Goal: Task Accomplishment & Management: Use online tool/utility

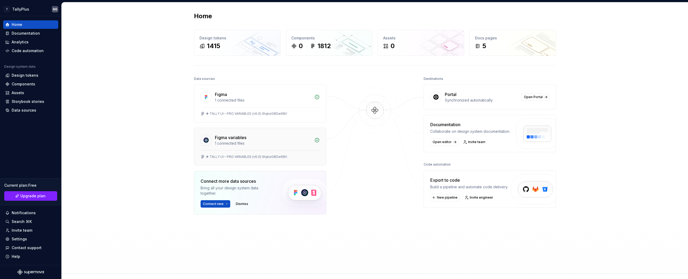
click at [261, 143] on div "1 connected files" at bounding box center [263, 143] width 96 height 5
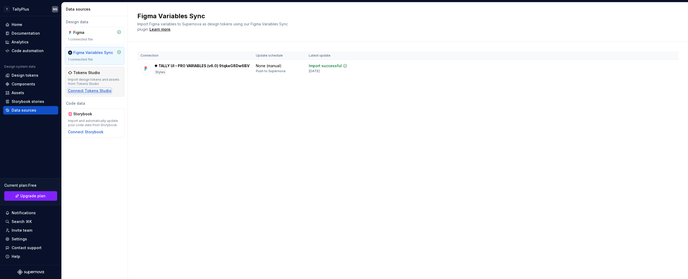
click at [85, 91] on div "Connect Tokens Studio" at bounding box center [89, 90] width 43 height 5
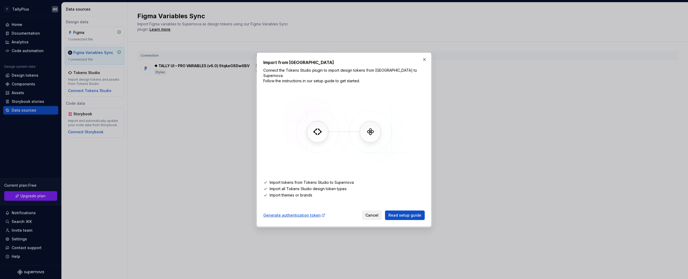
click at [369, 213] on span "Cancel" at bounding box center [372, 215] width 13 height 5
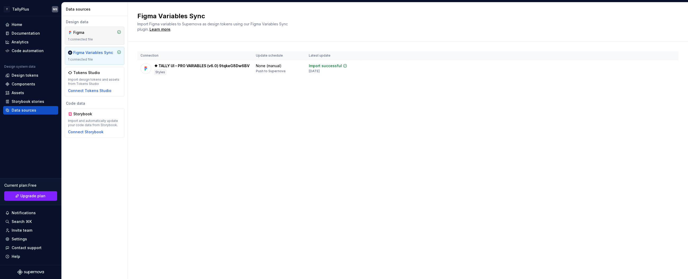
click at [80, 39] on div "1 connected file" at bounding box center [94, 39] width 53 height 4
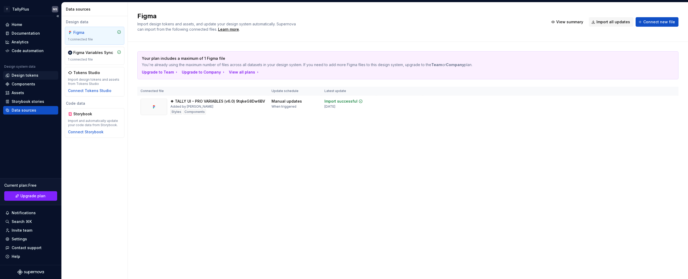
click at [23, 78] on div "Design tokens" at bounding box center [30, 75] width 55 height 8
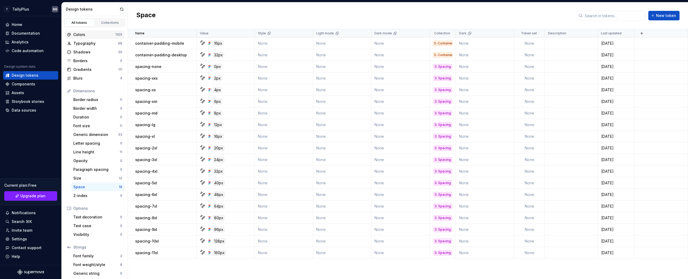
click at [84, 37] on div "Colors" at bounding box center [94, 34] width 42 height 5
click at [86, 35] on div "Colors" at bounding box center [94, 34] width 42 height 5
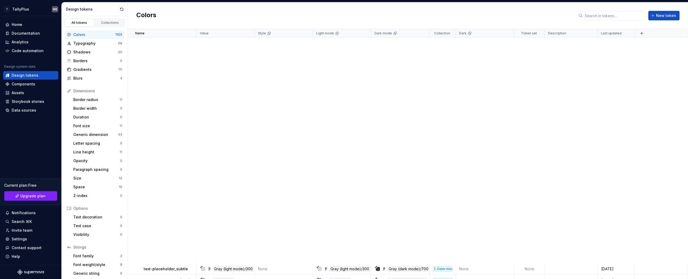
scroll to position [4959, 0]
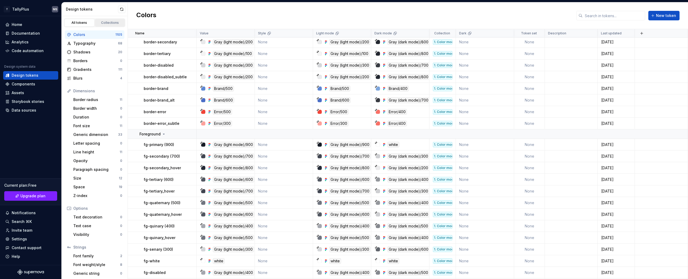
click at [114, 24] on div "Collections" at bounding box center [110, 23] width 26 height 4
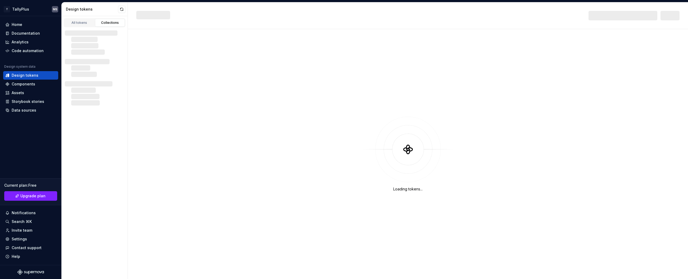
click at [109, 21] on div "Collections" at bounding box center [110, 23] width 26 height 4
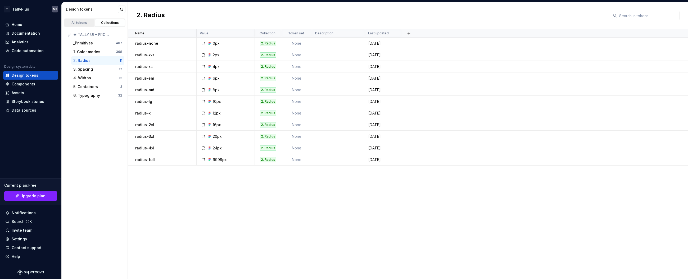
click at [81, 22] on div "All tokens" at bounding box center [79, 23] width 26 height 4
click at [78, 22] on div "All tokens" at bounding box center [79, 23] width 26 height 4
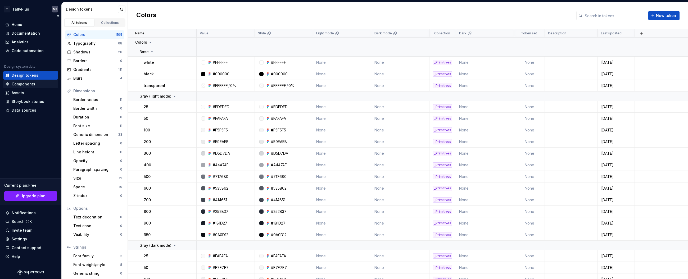
click at [25, 86] on div "Components" at bounding box center [24, 84] width 24 height 5
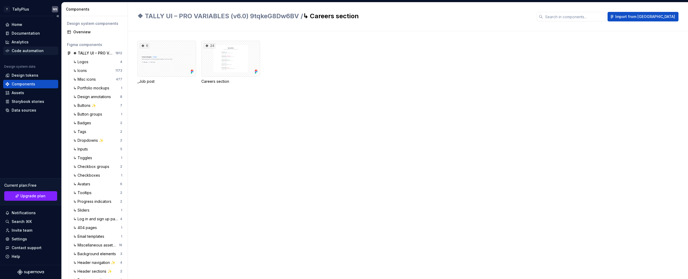
click at [21, 49] on div "Code automation" at bounding box center [28, 50] width 32 height 5
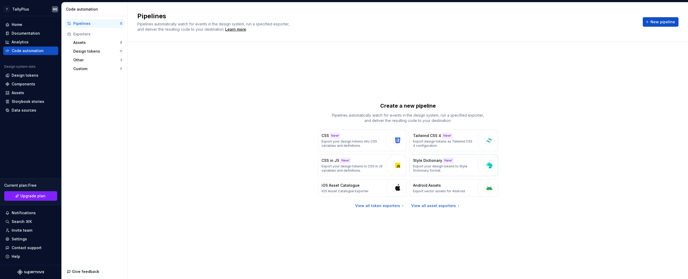
click at [446, 167] on p "Export your design tokens to Style Dictionary format." at bounding box center [444, 168] width 62 height 8
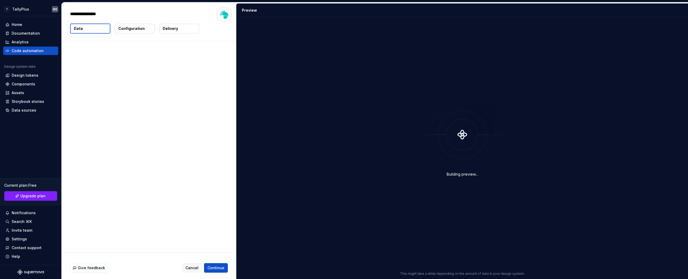
type textarea "*"
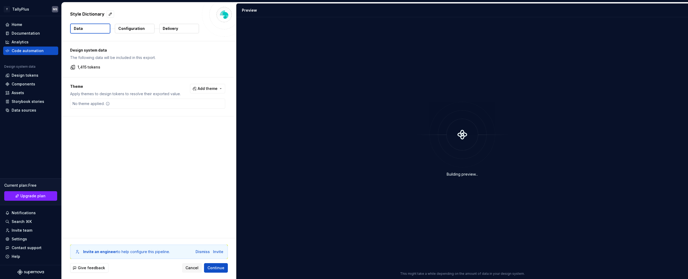
click at [89, 65] on p "1,415 tokens" at bounding box center [89, 67] width 23 height 5
click at [130, 29] on p "Configuration" at bounding box center [131, 28] width 26 height 5
click at [96, 31] on button "Data" at bounding box center [90, 29] width 40 height 10
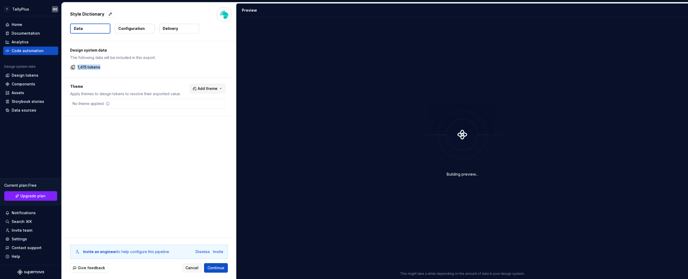
click at [213, 90] on span "Add theme" at bounding box center [208, 88] width 20 height 5
click at [213, 90] on html "T TallyPlus MS Home Documentation Analytics Code automation Design system data …" at bounding box center [344, 139] width 688 height 279
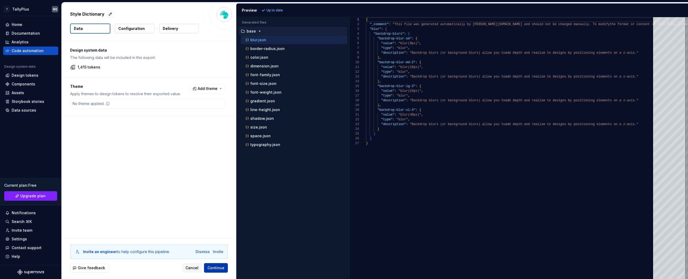
click at [213, 269] on span "Continue" at bounding box center [216, 268] width 17 height 5
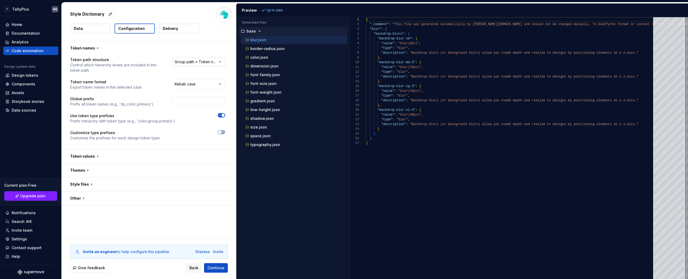
click at [200, 63] on html "**********" at bounding box center [344, 139] width 688 height 279
click at [121, 93] on html "**********" at bounding box center [344, 139] width 688 height 279
click at [196, 86] on html "**********" at bounding box center [344, 139] width 688 height 279
click at [195, 86] on html "**********" at bounding box center [344, 139] width 688 height 279
click at [105, 154] on button "button" at bounding box center [148, 157] width 172 height 14
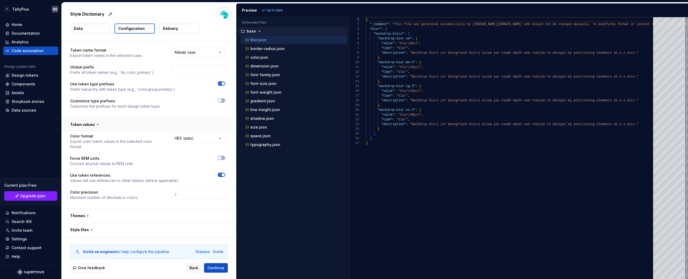
scroll to position [33, 0]
click at [99, 125] on icon at bounding box center [97, 122] width 5 height 5
click at [95, 123] on icon at bounding box center [97, 122] width 5 height 5
click at [96, 124] on icon at bounding box center [97, 122] width 5 height 5
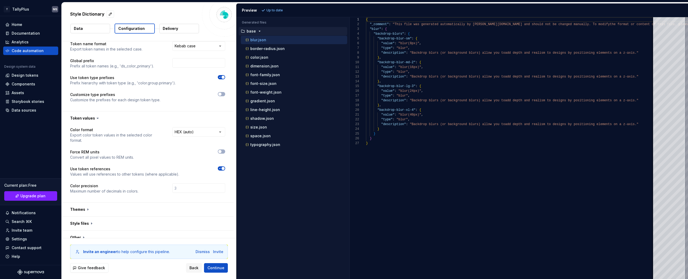
scroll to position [45, 0]
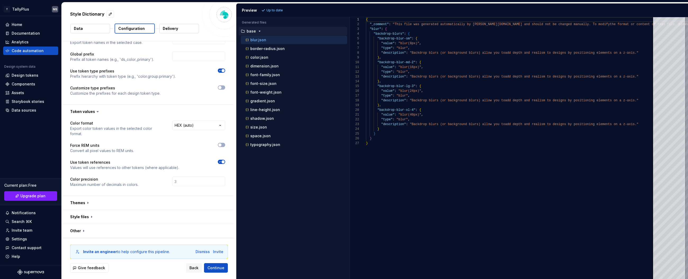
click at [88, 214] on button "button" at bounding box center [148, 217] width 172 height 14
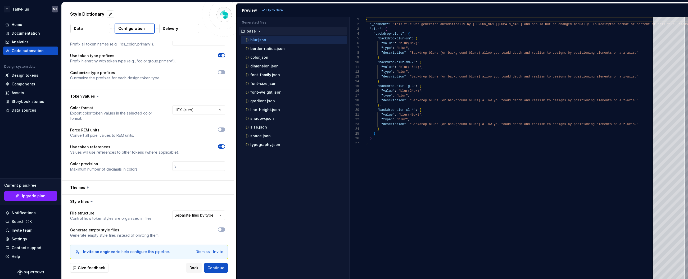
scroll to position [144, 0]
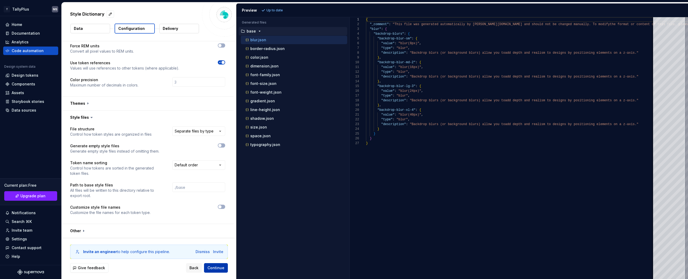
click at [219, 266] on span "Continue" at bounding box center [216, 268] width 17 height 5
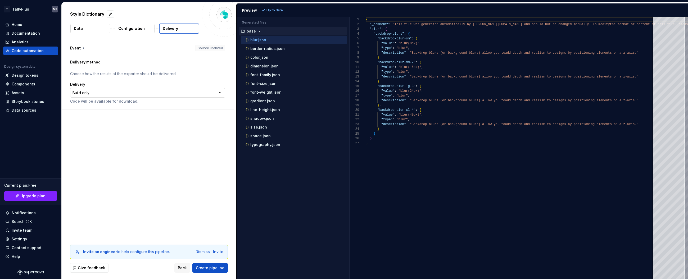
click at [110, 93] on html "**********" at bounding box center [344, 139] width 688 height 279
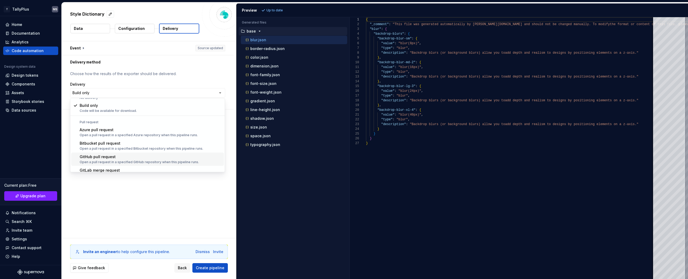
scroll to position [15, 0]
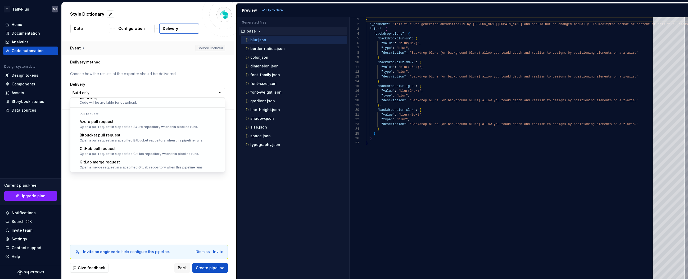
click at [81, 49] on html "**********" at bounding box center [344, 139] width 688 height 279
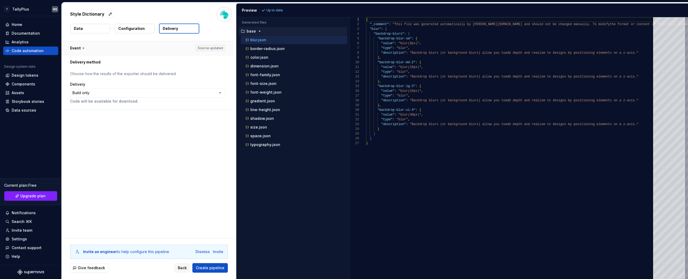
click at [81, 49] on button "button" at bounding box center [148, 48] width 172 height 14
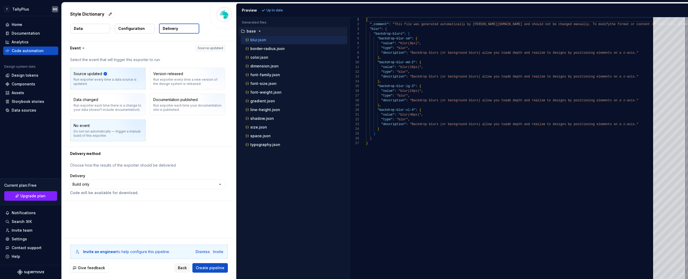
click at [96, 126] on div "No event Do not run automatically — trigger a manual build of this exporter." at bounding box center [108, 130] width 69 height 15
click at [118, 183] on html "**********" at bounding box center [344, 139] width 688 height 279
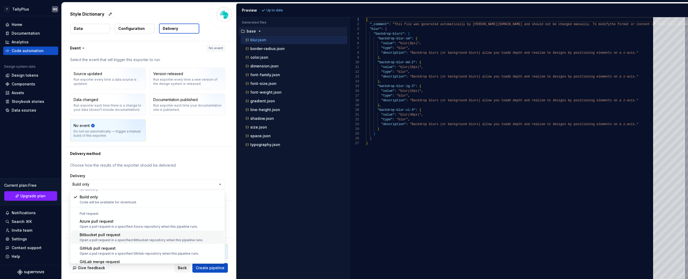
scroll to position [0, 0]
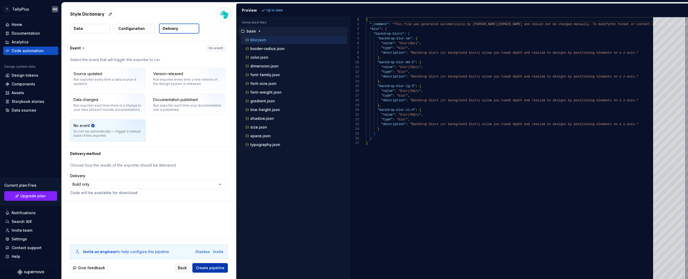
click at [209, 266] on span "Create pipeline" at bounding box center [210, 268] width 29 height 5
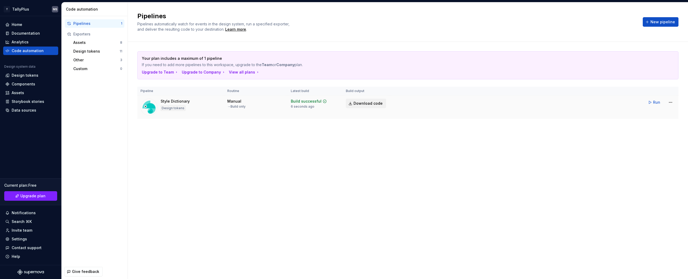
click at [373, 101] on span "Download code" at bounding box center [368, 103] width 29 height 5
click at [655, 20] on span "New pipeline" at bounding box center [663, 21] width 25 height 5
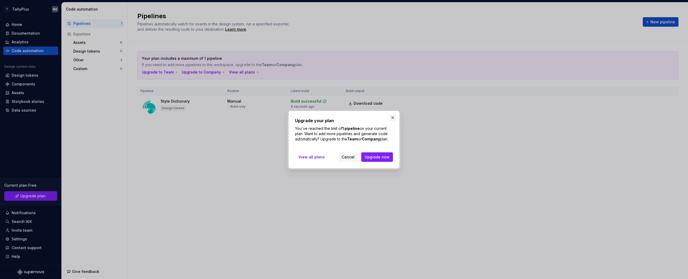
click at [391, 120] on button "button" at bounding box center [392, 117] width 7 height 7
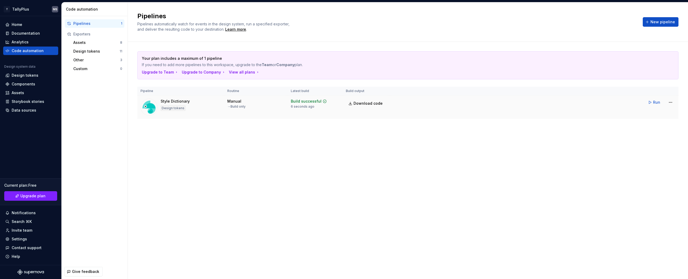
click at [231, 106] on div "→ Build only" at bounding box center [236, 107] width 18 height 4
click at [671, 102] on html "T TallyPlus MS Home Documentation Analytics Code automation Design system data …" at bounding box center [344, 139] width 688 height 279
click at [644, 115] on div "Edit pipeline" at bounding box center [663, 113] width 45 height 5
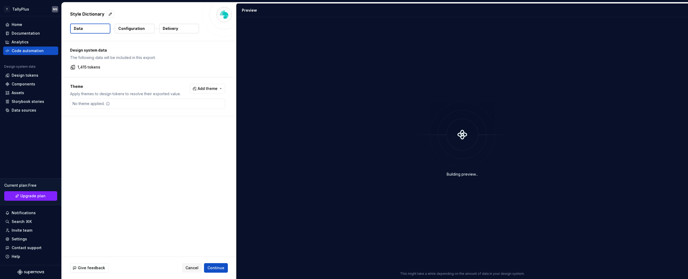
click at [93, 67] on p "1,415 tokens" at bounding box center [89, 67] width 23 height 5
click at [223, 89] on button "Add theme" at bounding box center [207, 89] width 35 height 10
click at [172, 111] on div "Dark" at bounding box center [175, 109] width 8 height 5
click at [169, 116] on span "Style" at bounding box center [193, 118] width 61 height 8
click at [173, 126] on div "Light mode" at bounding box center [181, 126] width 21 height 5
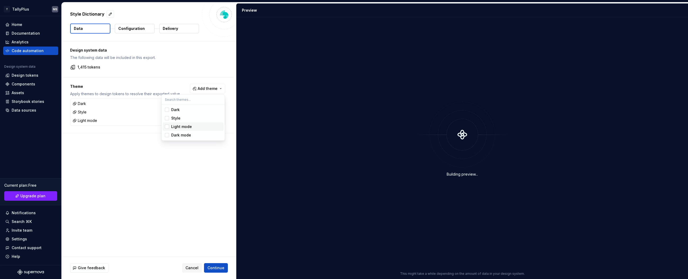
click at [174, 131] on span "Dark mode" at bounding box center [193, 135] width 61 height 8
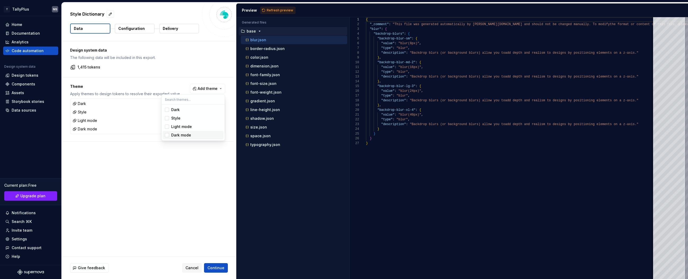
click at [177, 135] on div "Dark mode" at bounding box center [181, 135] width 20 height 5
click at [175, 128] on div "Light mode" at bounding box center [181, 126] width 21 height 5
click at [177, 129] on span "Light mode" at bounding box center [193, 127] width 61 height 8
click at [177, 136] on div "Dark mode" at bounding box center [181, 135] width 20 height 5
click at [219, 267] on html "T TallyPlus MS Home Documentation Analytics Code automation Design system data …" at bounding box center [344, 139] width 688 height 279
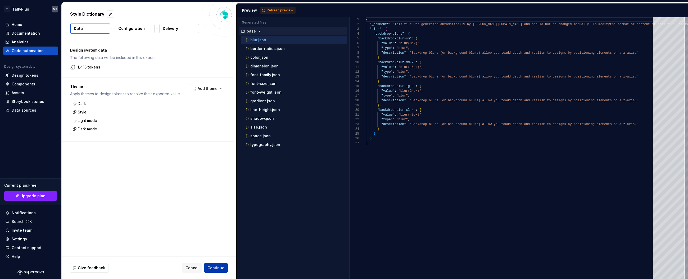
click at [218, 270] on span "Continue" at bounding box center [216, 268] width 17 height 5
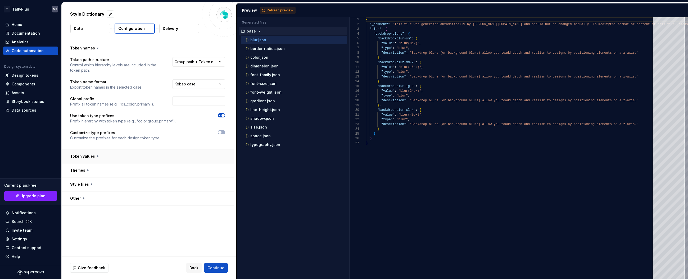
click at [127, 152] on button "button" at bounding box center [148, 157] width 172 height 14
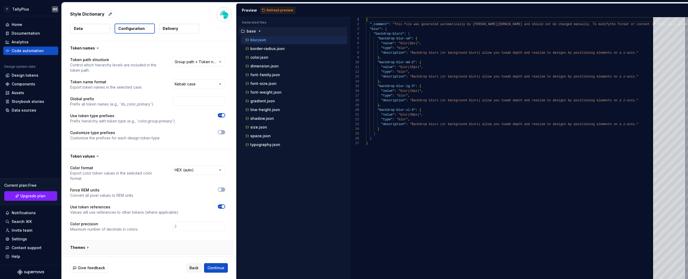
click at [118, 251] on button "button" at bounding box center [148, 248] width 172 height 14
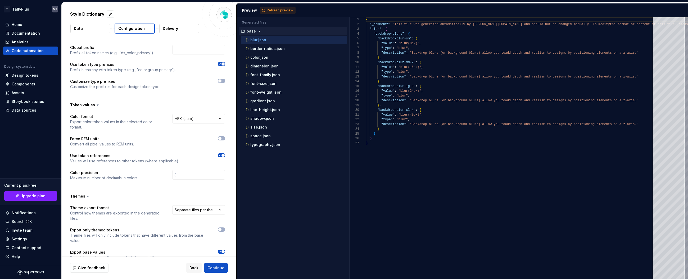
scroll to position [92, 0]
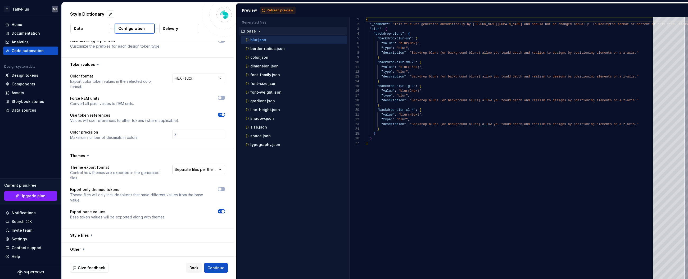
click at [195, 167] on html "**********" at bounding box center [344, 139] width 688 height 279
click at [198, 171] on html "**********" at bounding box center [344, 139] width 688 height 279
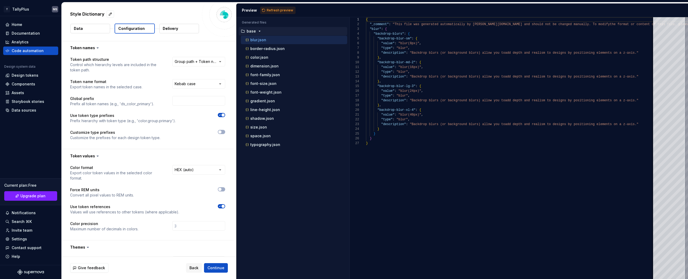
scroll to position [0, 0]
click at [193, 61] on html "**********" at bounding box center [344, 139] width 688 height 279
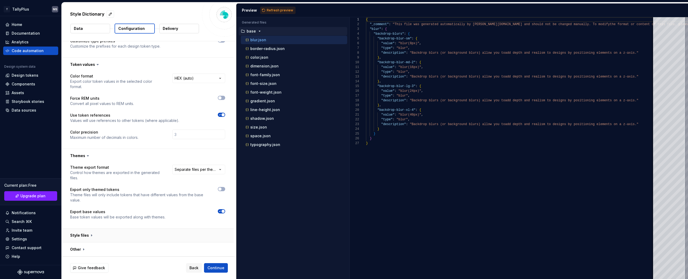
click at [90, 232] on button "button" at bounding box center [148, 236] width 172 height 14
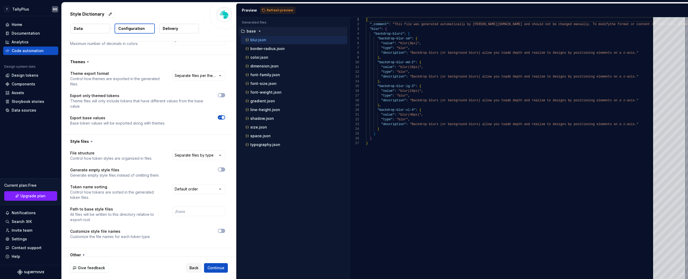
scroll to position [191, 0]
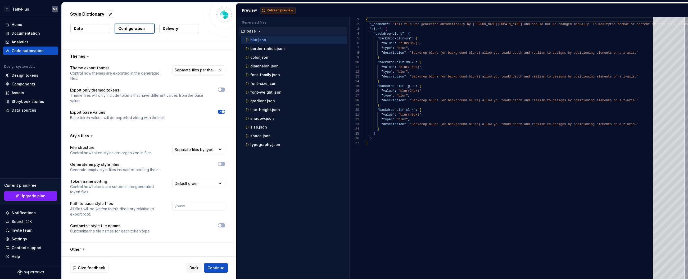
click at [281, 9] on span "Refresh preview" at bounding box center [280, 10] width 26 height 4
click at [200, 147] on html "**********" at bounding box center [344, 139] width 688 height 279
select select "**********"
click at [192, 161] on div "**********" at bounding box center [147, 192] width 155 height 95
click at [101, 164] on p "Generate empty style files" at bounding box center [114, 164] width 89 height 5
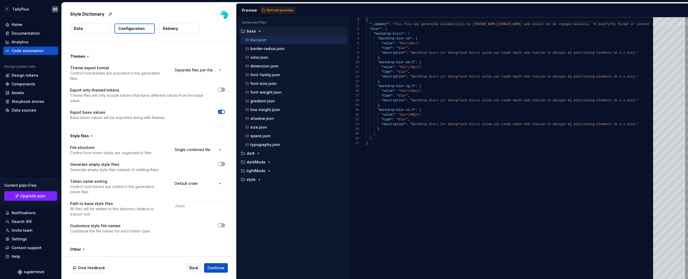
click at [112, 165] on p "Generate empty style files" at bounding box center [114, 164] width 89 height 5
click at [122, 150] on p "Control how token styles are organized in files" at bounding box center [111, 152] width 82 height 5
click at [106, 167] on p "Generate empty style files" at bounding box center [114, 164] width 89 height 5
click at [84, 181] on p "Token name sorting" at bounding box center [116, 181] width 93 height 5
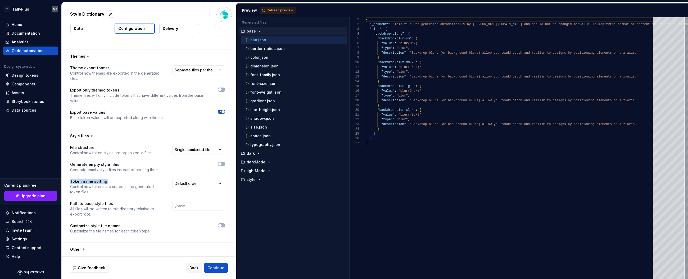
drag, startPoint x: 84, startPoint y: 181, endPoint x: 110, endPoint y: 181, distance: 25.4
click at [84, 181] on p "Token name sorting" at bounding box center [116, 181] width 93 height 5
click at [181, 183] on html "**********" at bounding box center [344, 139] width 688 height 279
click at [182, 183] on html "**********" at bounding box center [344, 139] width 688 height 279
click at [207, 207] on input "text" at bounding box center [198, 206] width 53 height 10
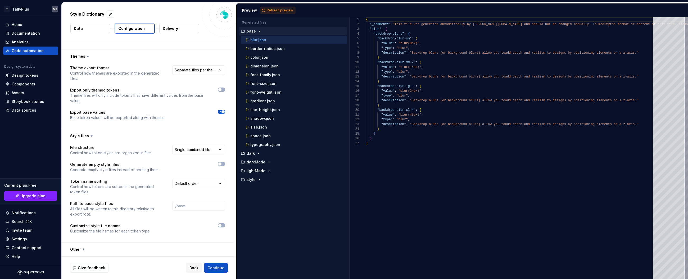
click at [102, 228] on p "Customize style file names" at bounding box center [110, 225] width 80 height 5
click at [124, 249] on button "button" at bounding box center [148, 250] width 172 height 14
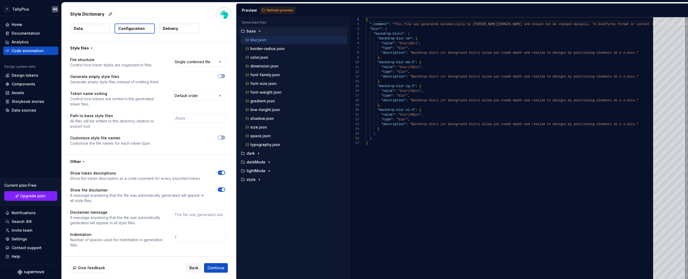
click at [220, 190] on icon "button" at bounding box center [220, 189] width 4 height 3
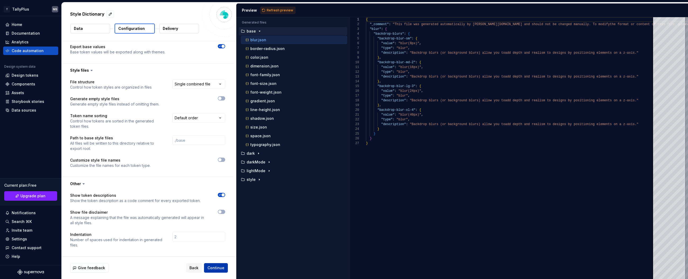
click at [212, 266] on span "Continue" at bounding box center [216, 268] width 17 height 5
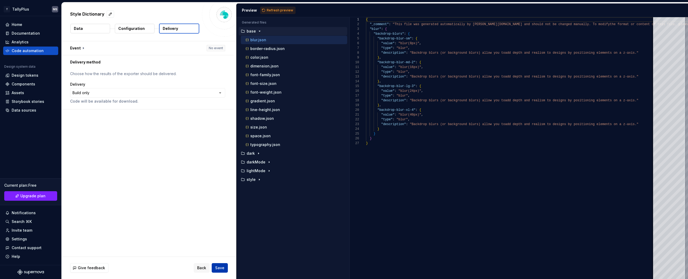
click at [220, 270] on span "Save" at bounding box center [219, 268] width 9 height 5
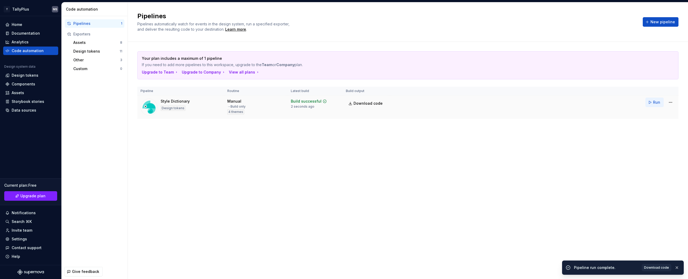
click at [648, 103] on button "Run" at bounding box center [655, 103] width 18 height 10
click at [296, 124] on div "Your plan includes a maximum of 1 pipeline If you need to add more pipelines to…" at bounding box center [407, 90] width 541 height 97
click at [364, 103] on span "Download code" at bounding box center [368, 103] width 29 height 5
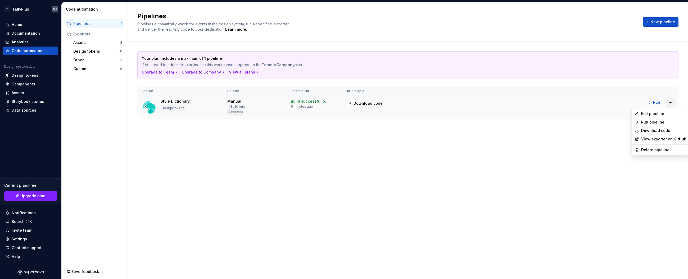
click at [670, 102] on html "T TallyPlus MS Home Documentation Analytics Code automation Design system data …" at bounding box center [344, 139] width 688 height 279
click at [655, 114] on div "Edit pipeline" at bounding box center [663, 113] width 45 height 5
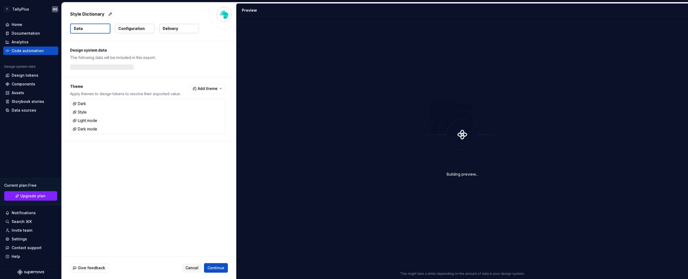
click at [127, 30] on p "Configuration" at bounding box center [131, 28] width 26 height 5
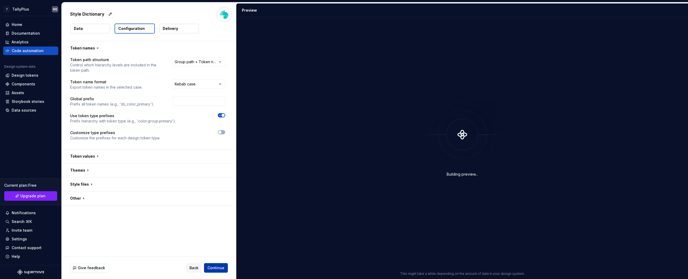
click at [216, 267] on span "Continue" at bounding box center [216, 268] width 17 height 5
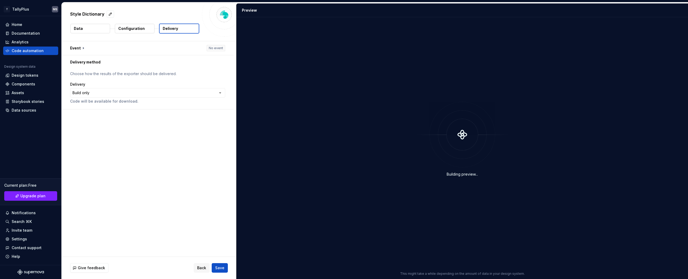
click at [129, 25] on button "Configuration" at bounding box center [135, 29] width 40 height 10
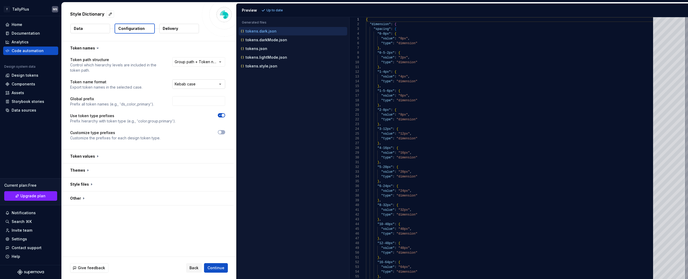
click at [201, 85] on html "**********" at bounding box center [344, 139] width 688 height 279
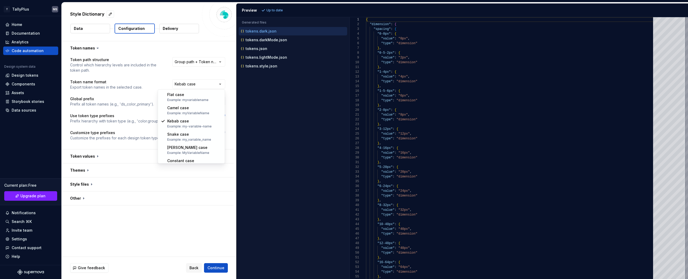
click at [150, 62] on html "**********" at bounding box center [344, 139] width 688 height 279
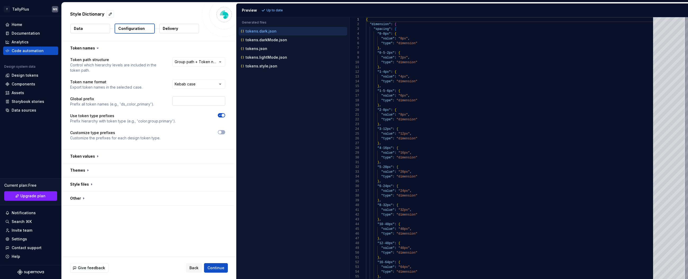
click at [192, 103] on input "text" at bounding box center [198, 101] width 53 height 10
click at [197, 64] on html "**********" at bounding box center [344, 139] width 688 height 279
click at [149, 106] on p "Prefix all token names (e.g., 'ds_color_primary')." at bounding box center [112, 104] width 84 height 5
click at [123, 151] on button "button" at bounding box center [148, 157] width 172 height 14
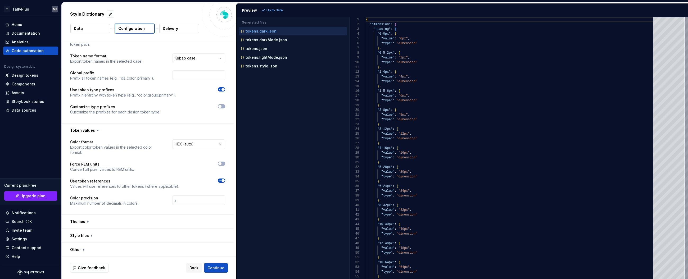
scroll to position [26, 0]
click at [187, 144] on html "**********" at bounding box center [344, 139] width 688 height 279
click at [111, 149] on html "**********" at bounding box center [344, 139] width 688 height 279
click at [103, 224] on button "button" at bounding box center [148, 222] width 172 height 14
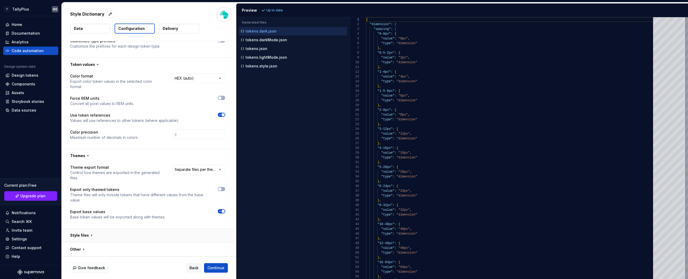
click at [103, 239] on button "button" at bounding box center [148, 236] width 172 height 14
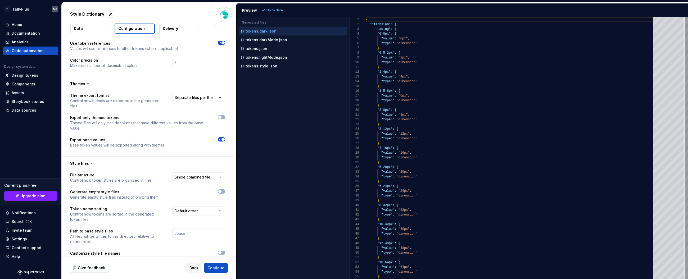
scroll to position [191, 0]
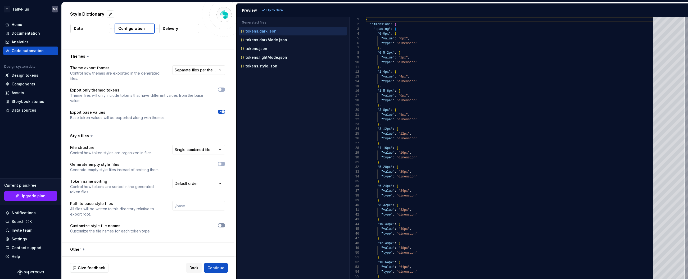
click at [224, 224] on div at bounding box center [192, 225] width 65 height 4
click at [222, 225] on button "button" at bounding box center [221, 225] width 7 height 4
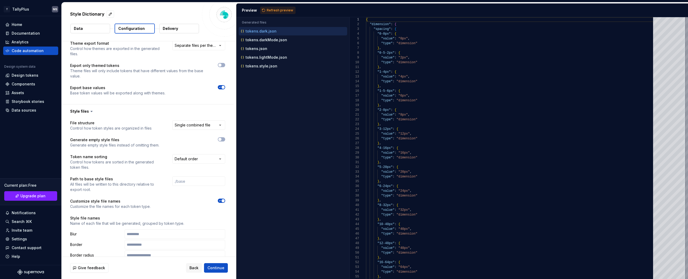
click at [222, 203] on button "button" at bounding box center [221, 201] width 7 height 4
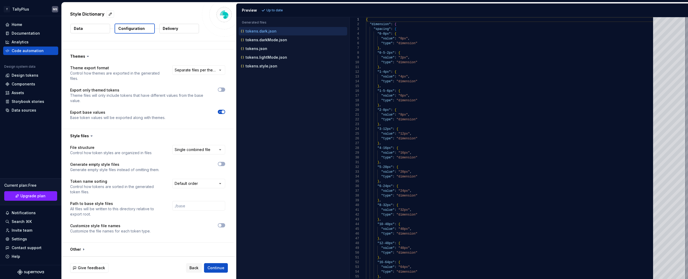
click at [83, 249] on button "button" at bounding box center [148, 250] width 172 height 14
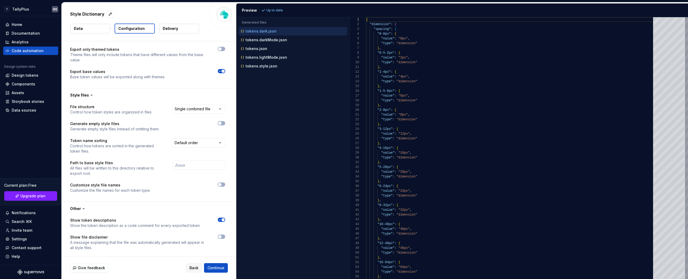
scroll to position [257, 0]
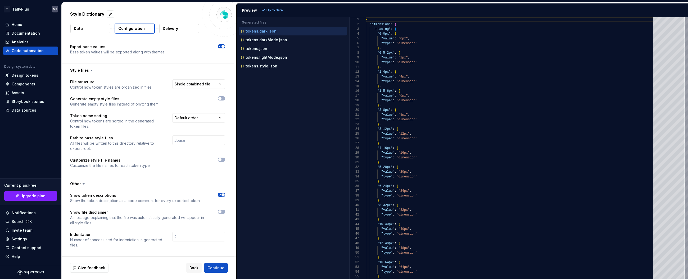
click at [222, 195] on span "button" at bounding box center [223, 195] width 3 height 3
